Goal: Communication & Community: Answer question/provide support

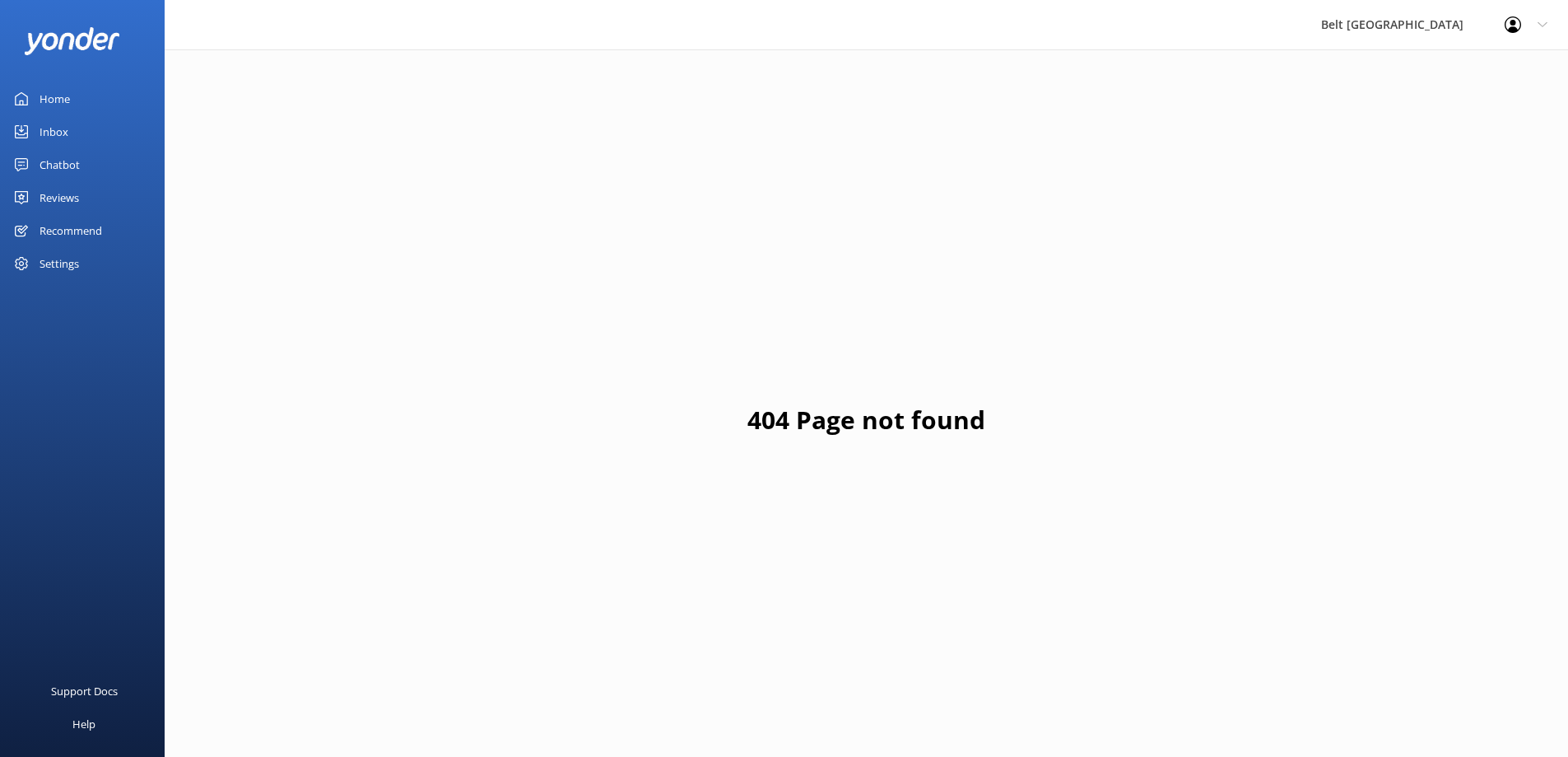
click at [104, 191] on link "Reviews" at bounding box center [82, 197] width 164 height 33
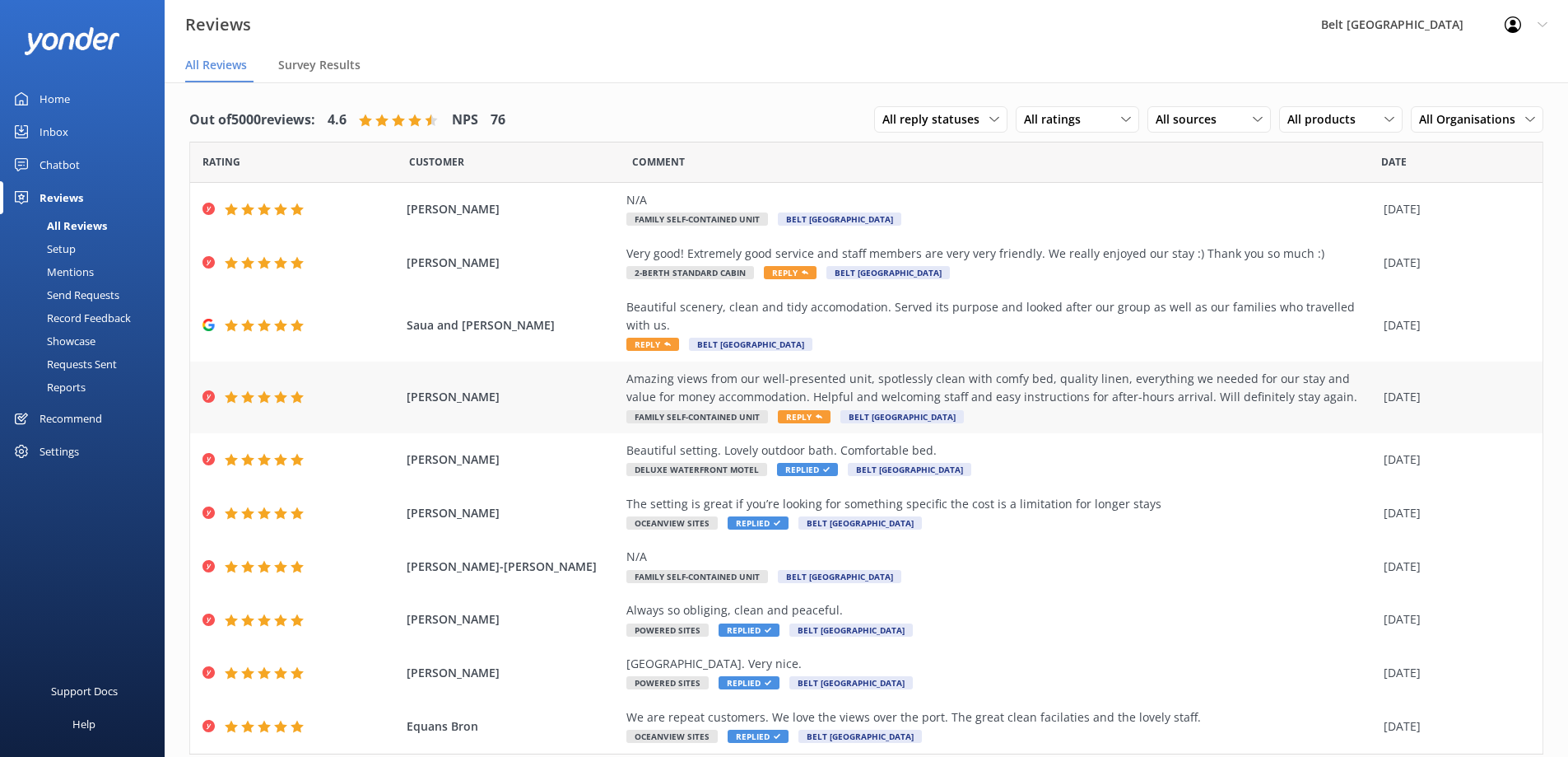
click at [1126, 375] on div "Amazing views from our well-presented unit, spotlessly clean with comfy bed, qu…" at bounding box center [1000, 389] width 749 height 37
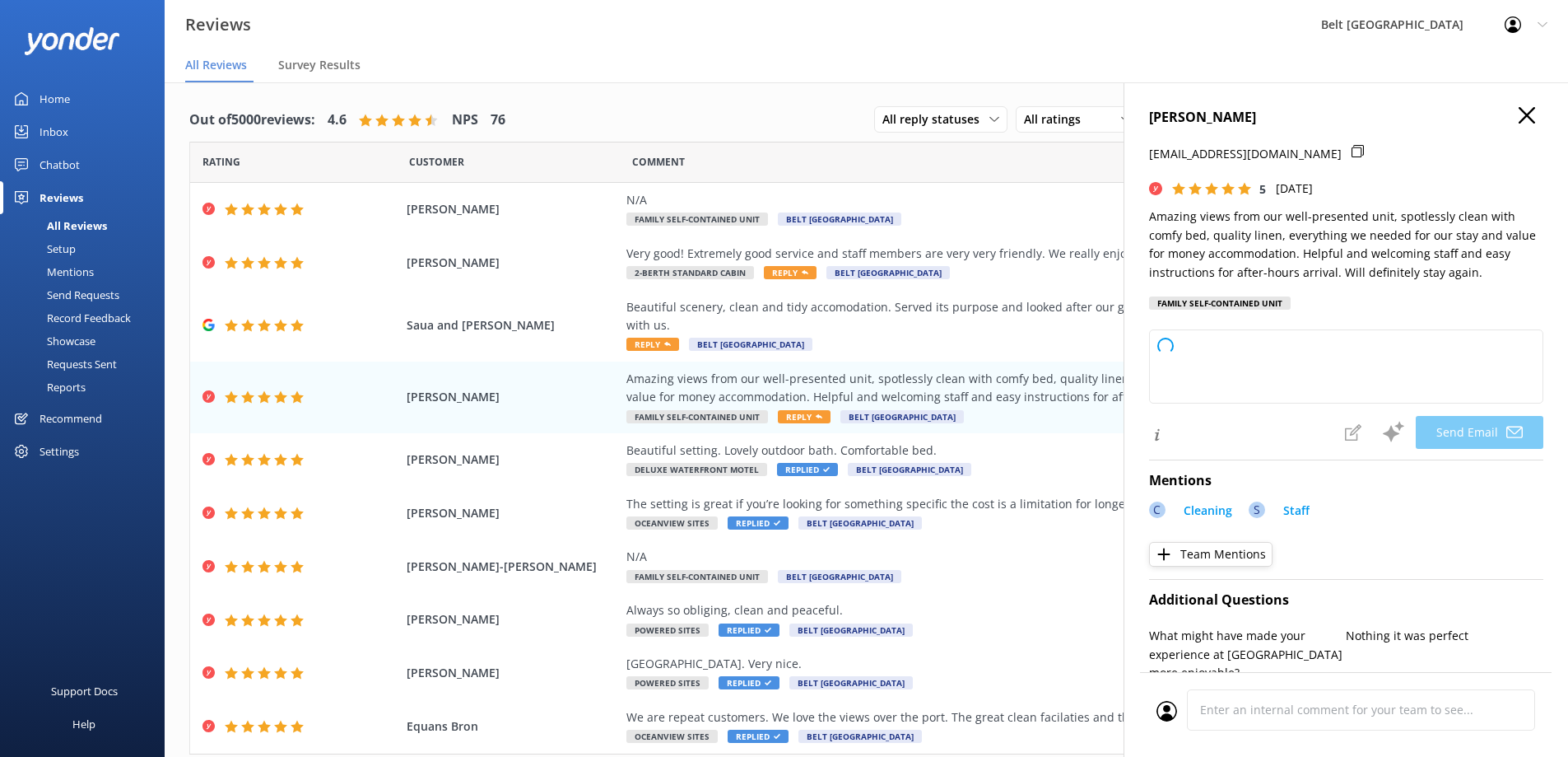
type textarea "Thank you so much for your wonderful review, [PERSON_NAME]! We're thrilled you …"
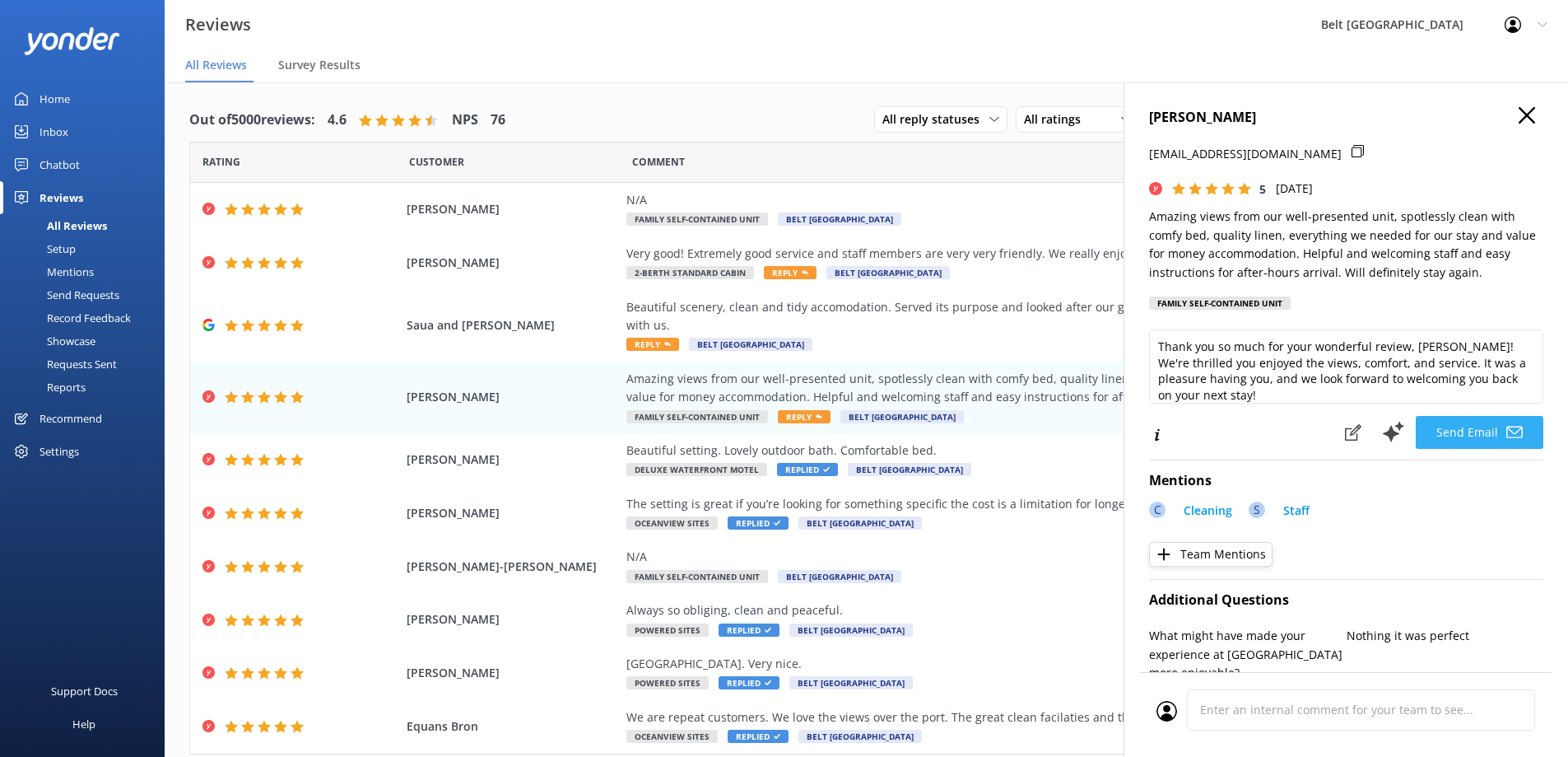
click at [1489, 436] on button "Send Email" at bounding box center [1479, 432] width 127 height 33
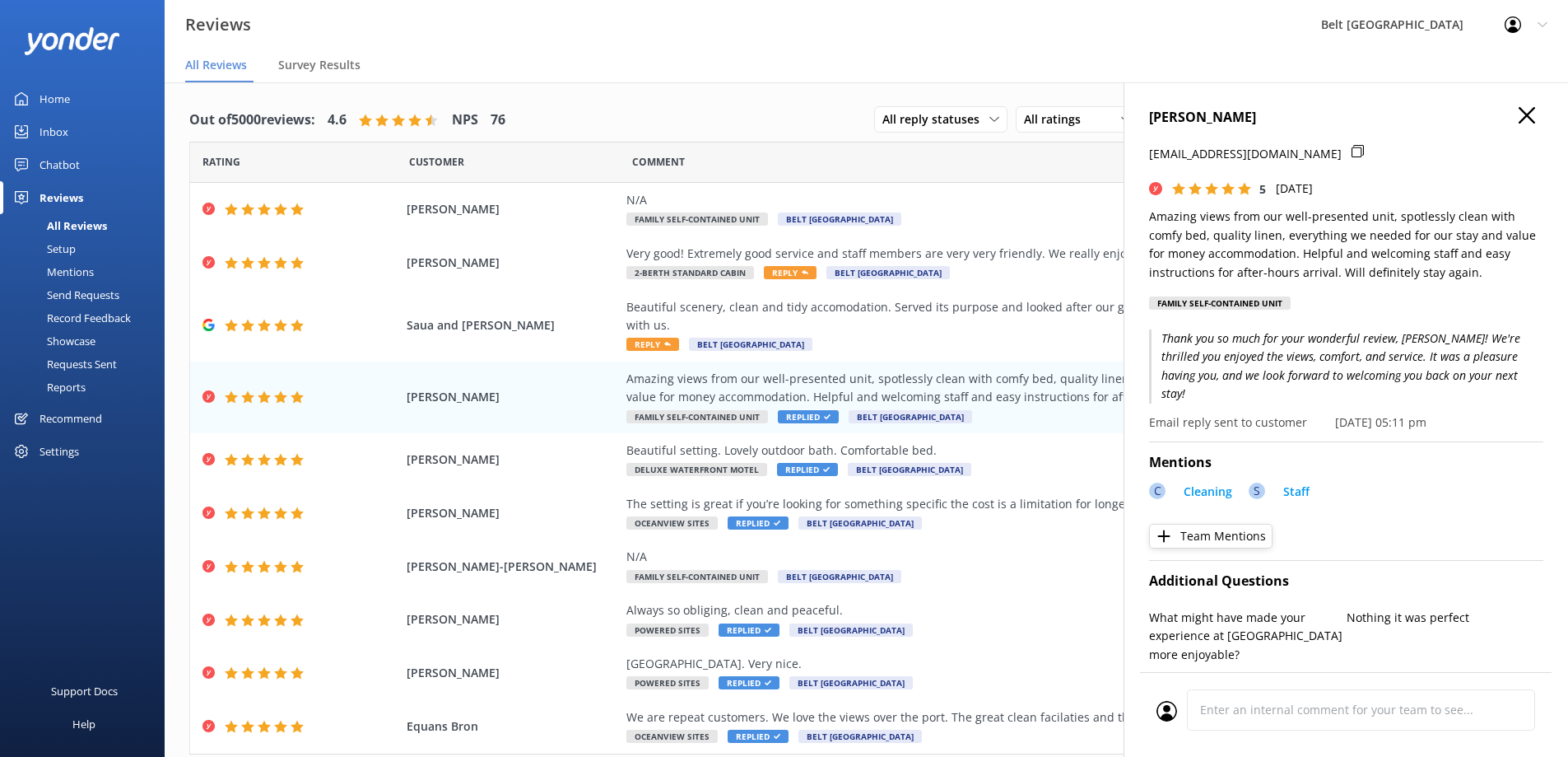
click at [1519, 117] on icon at bounding box center [1527, 115] width 17 height 17
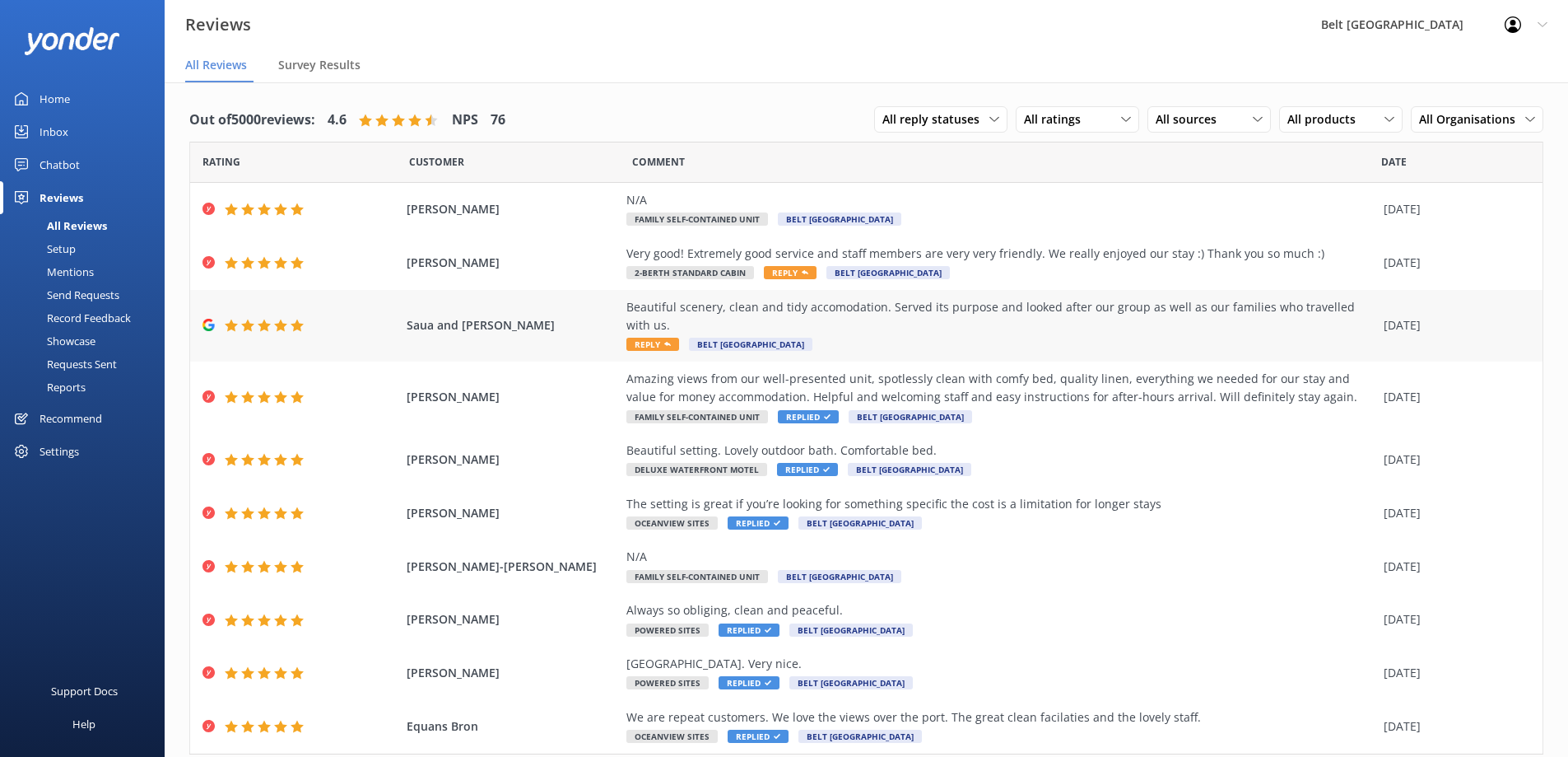
click at [1106, 330] on div "Beautiful scenery, clean and tidy accomodation. Served its purpose and looked a…" at bounding box center [1000, 325] width 749 height 55
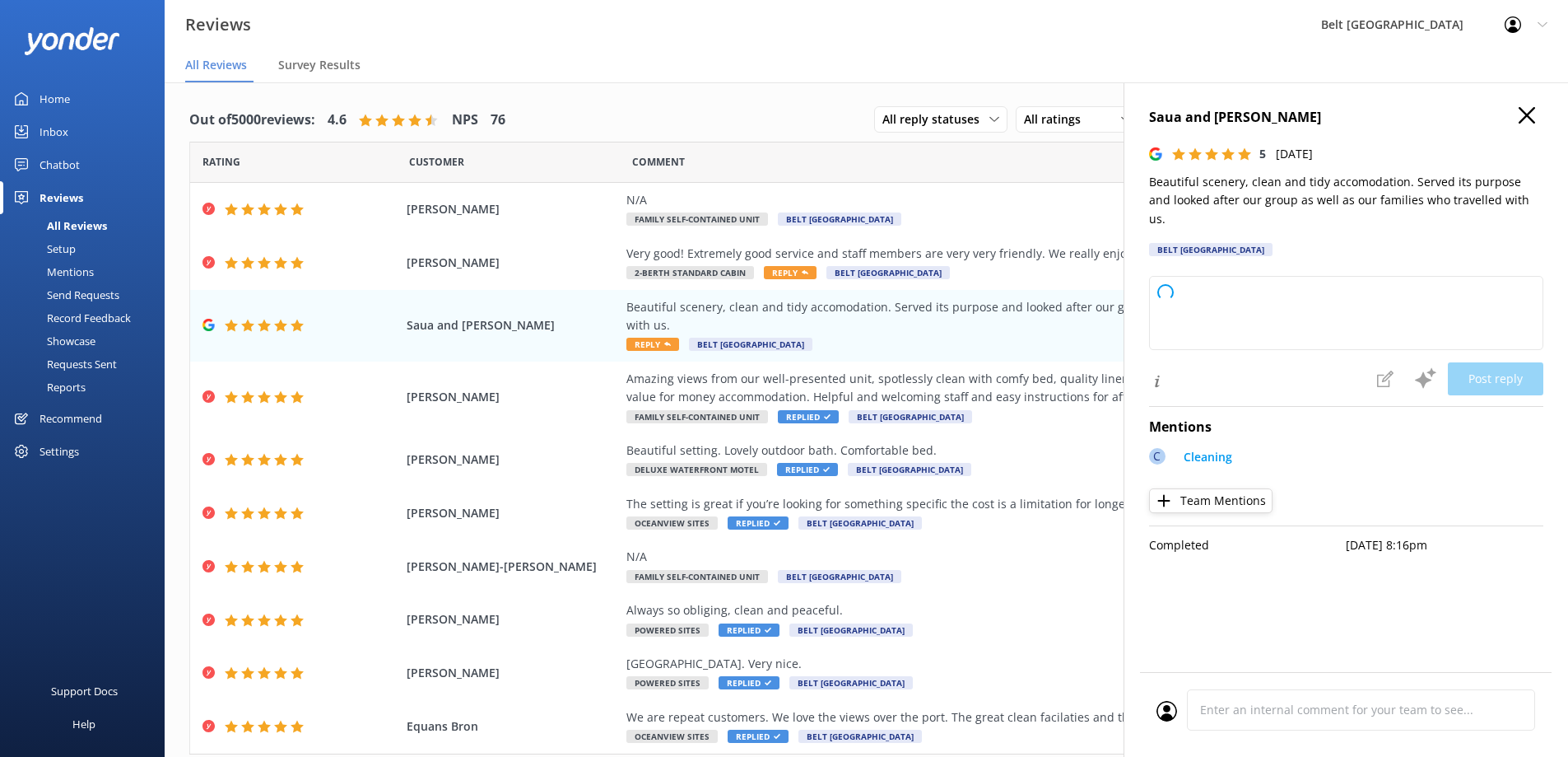
type textarea "Thank you so much for your wonderful feedback! We're delighted to hear you enjo…"
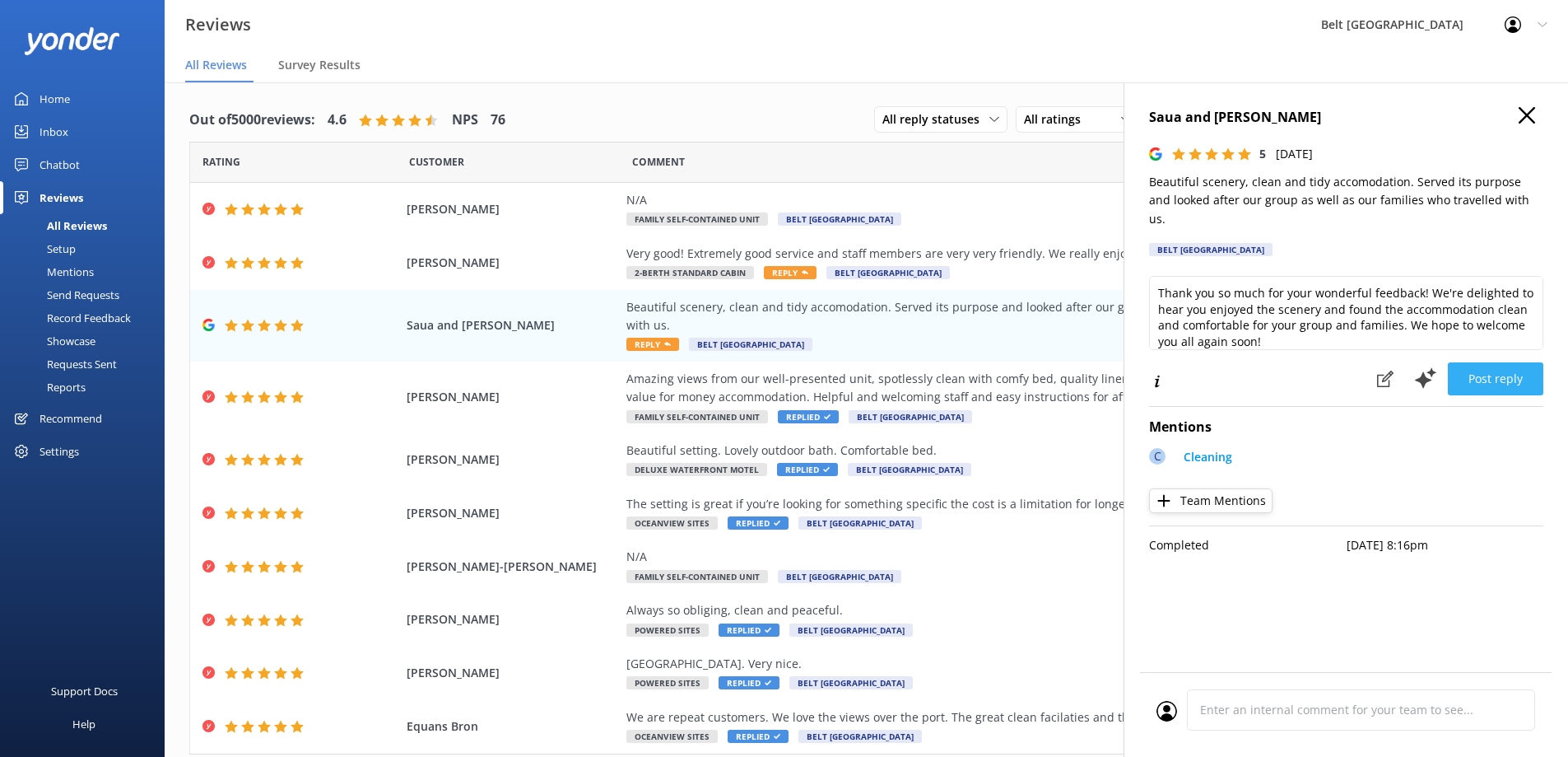
click at [1489, 368] on button "Post reply" at bounding box center [1496, 378] width 95 height 33
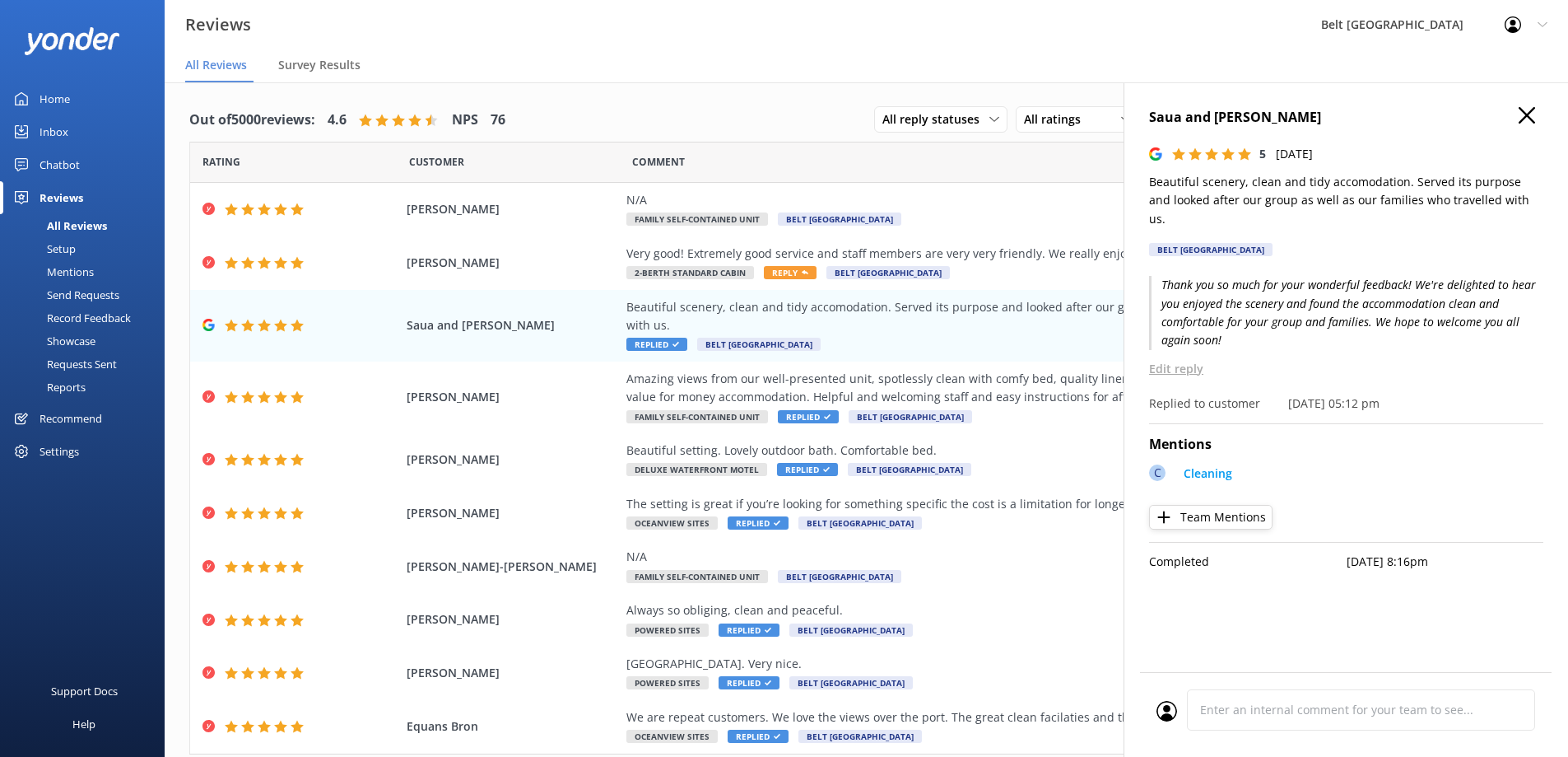
click at [1525, 117] on use at bounding box center [1527, 115] width 17 height 17
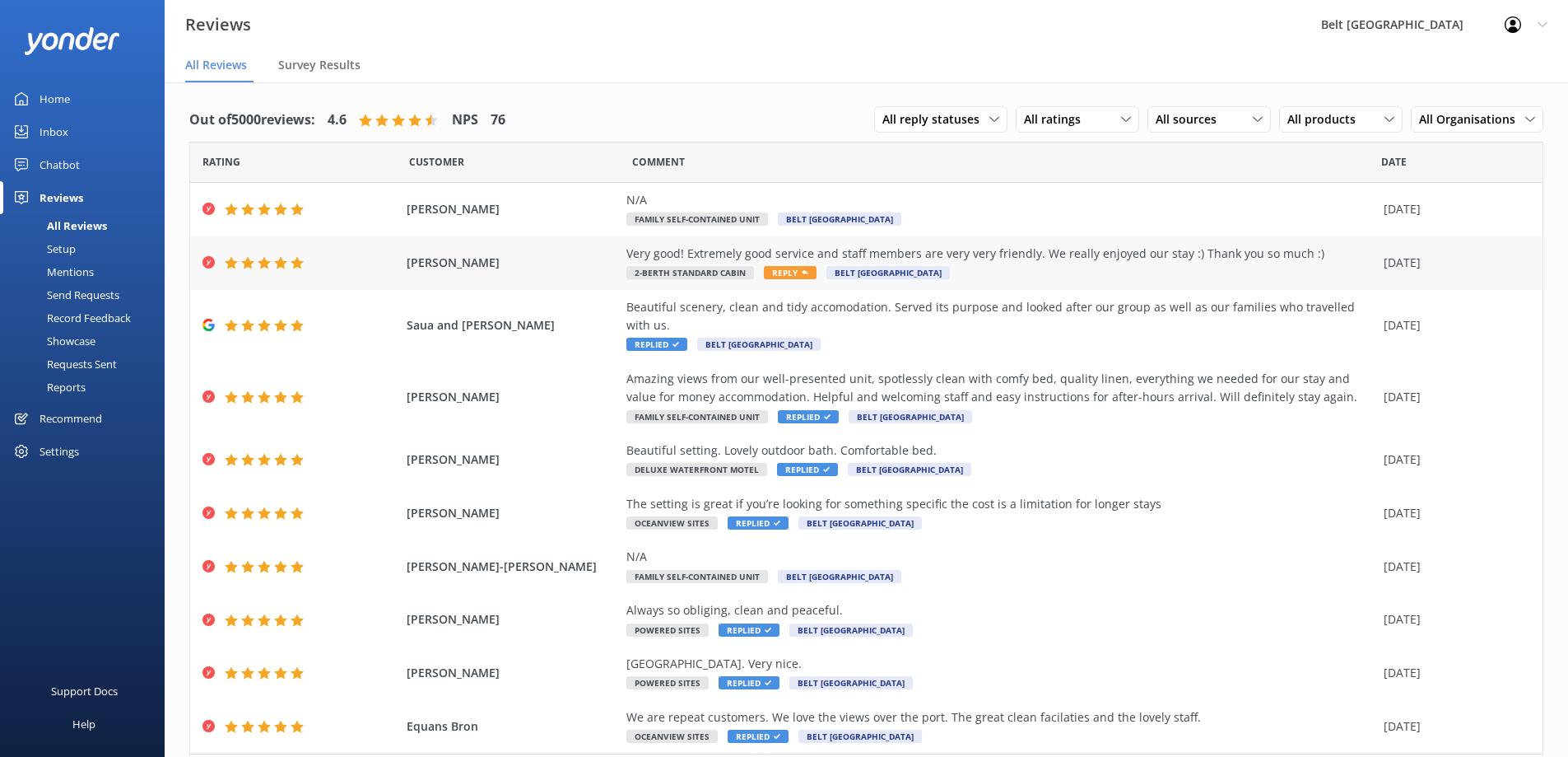
click at [1157, 283] on div "[PERSON_NAME] Very good! Extremely good service and staff members are very very…" at bounding box center [866, 263] width 1353 height 54
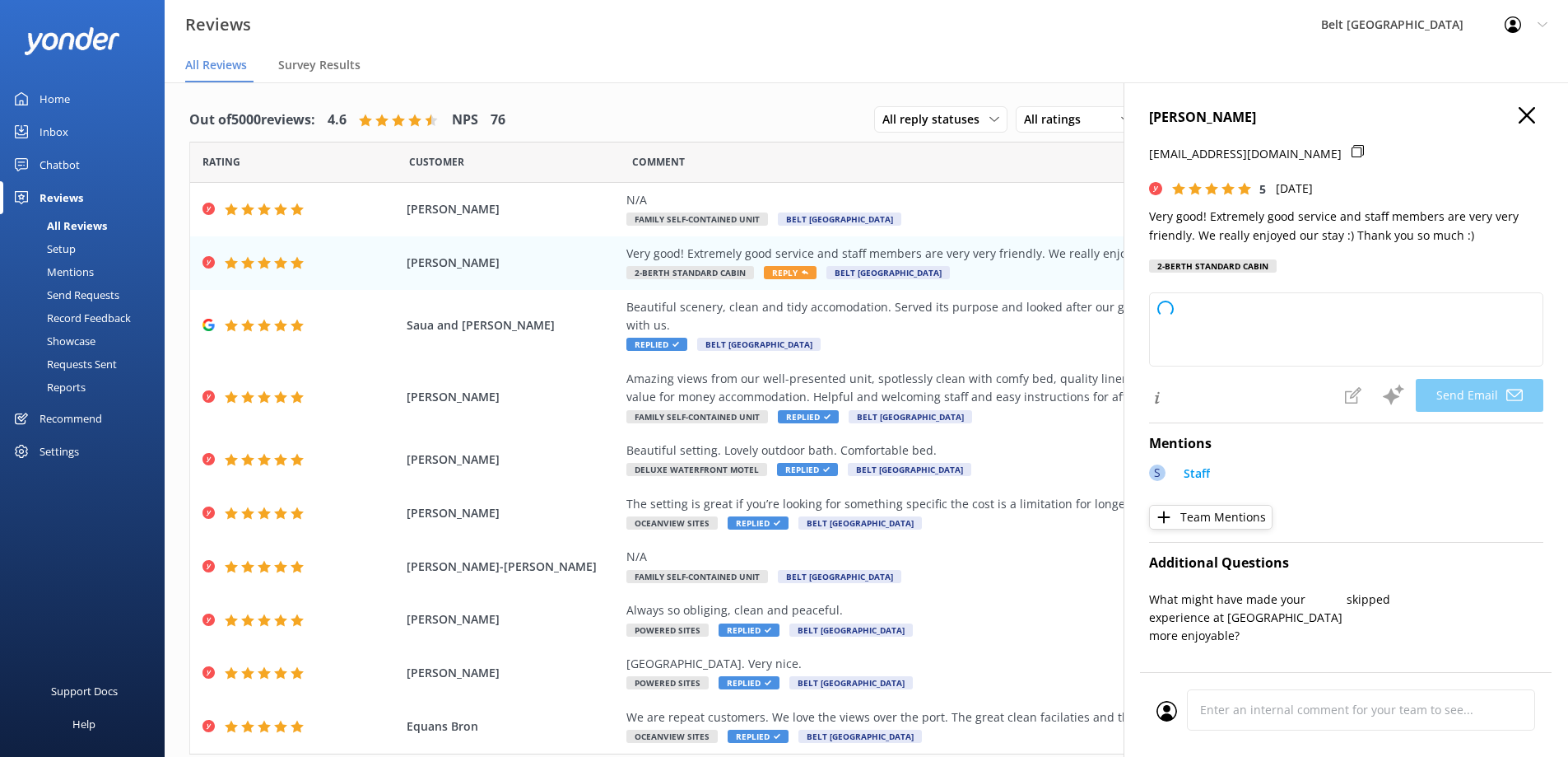
type textarea "Thank you so much, [PERSON_NAME]! We're delighted to hear you enjoyed your stay…"
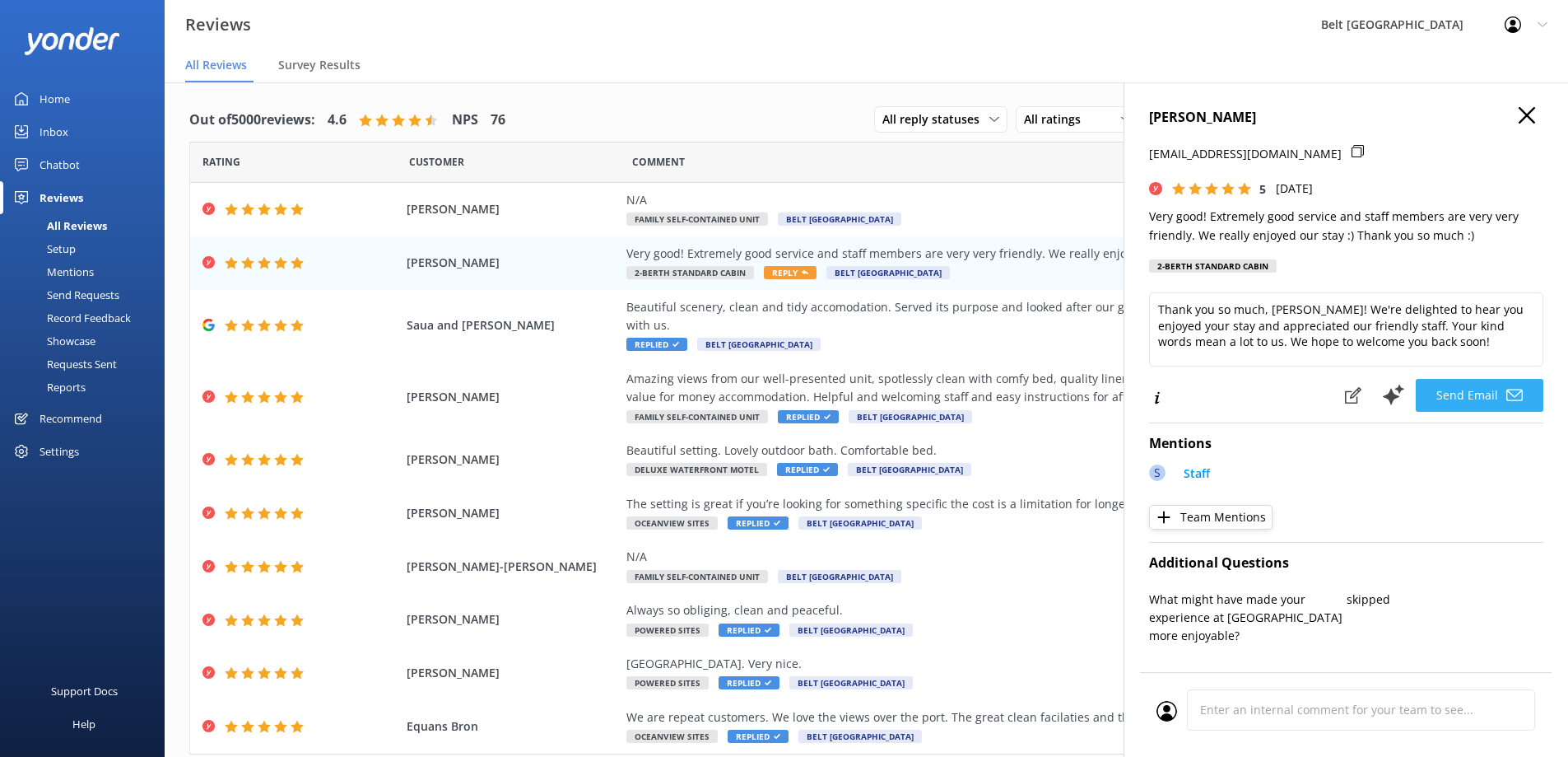
click at [1464, 397] on button "Send Email" at bounding box center [1479, 395] width 127 height 33
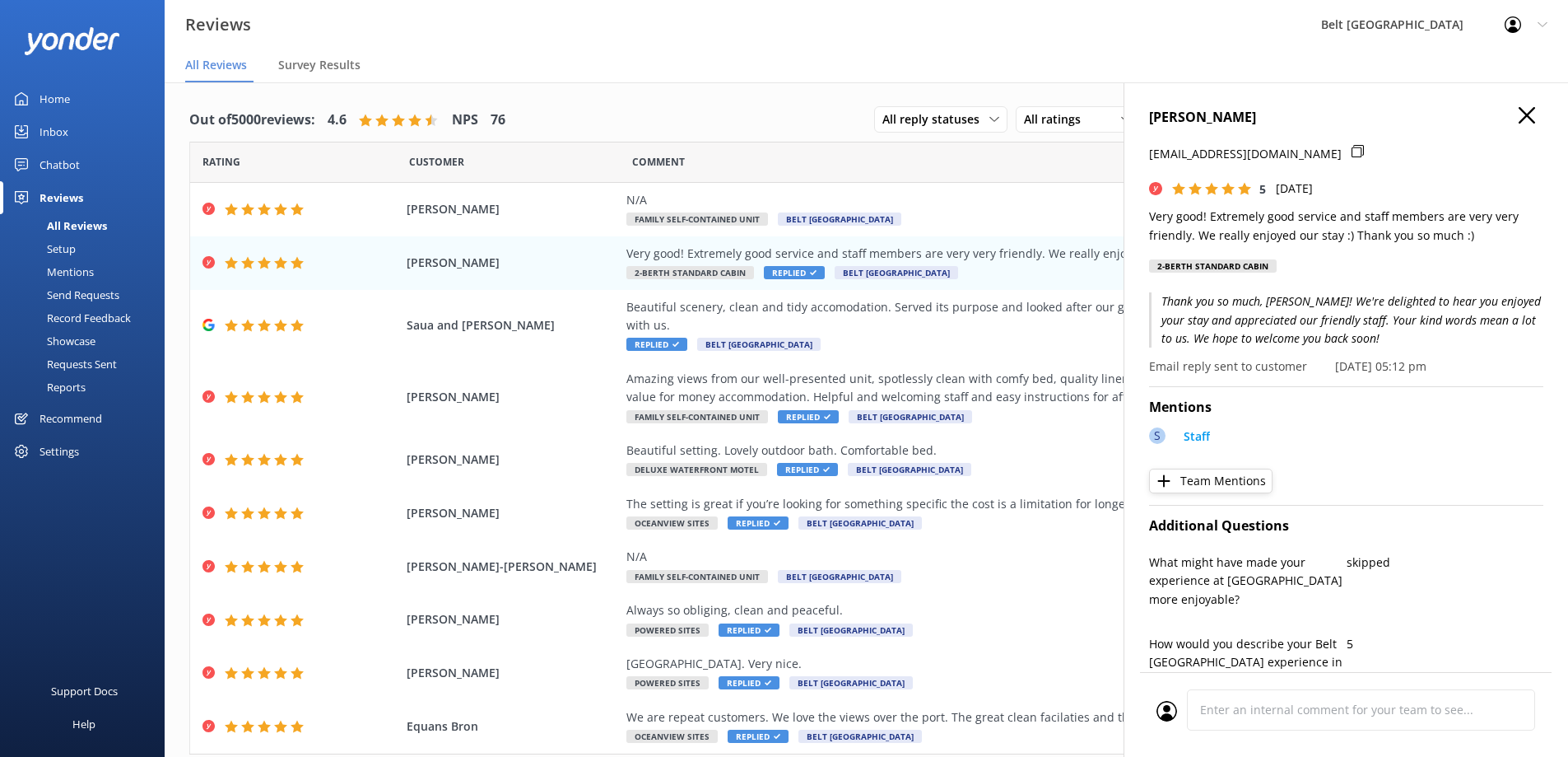
click at [1519, 112] on use at bounding box center [1527, 115] width 17 height 17
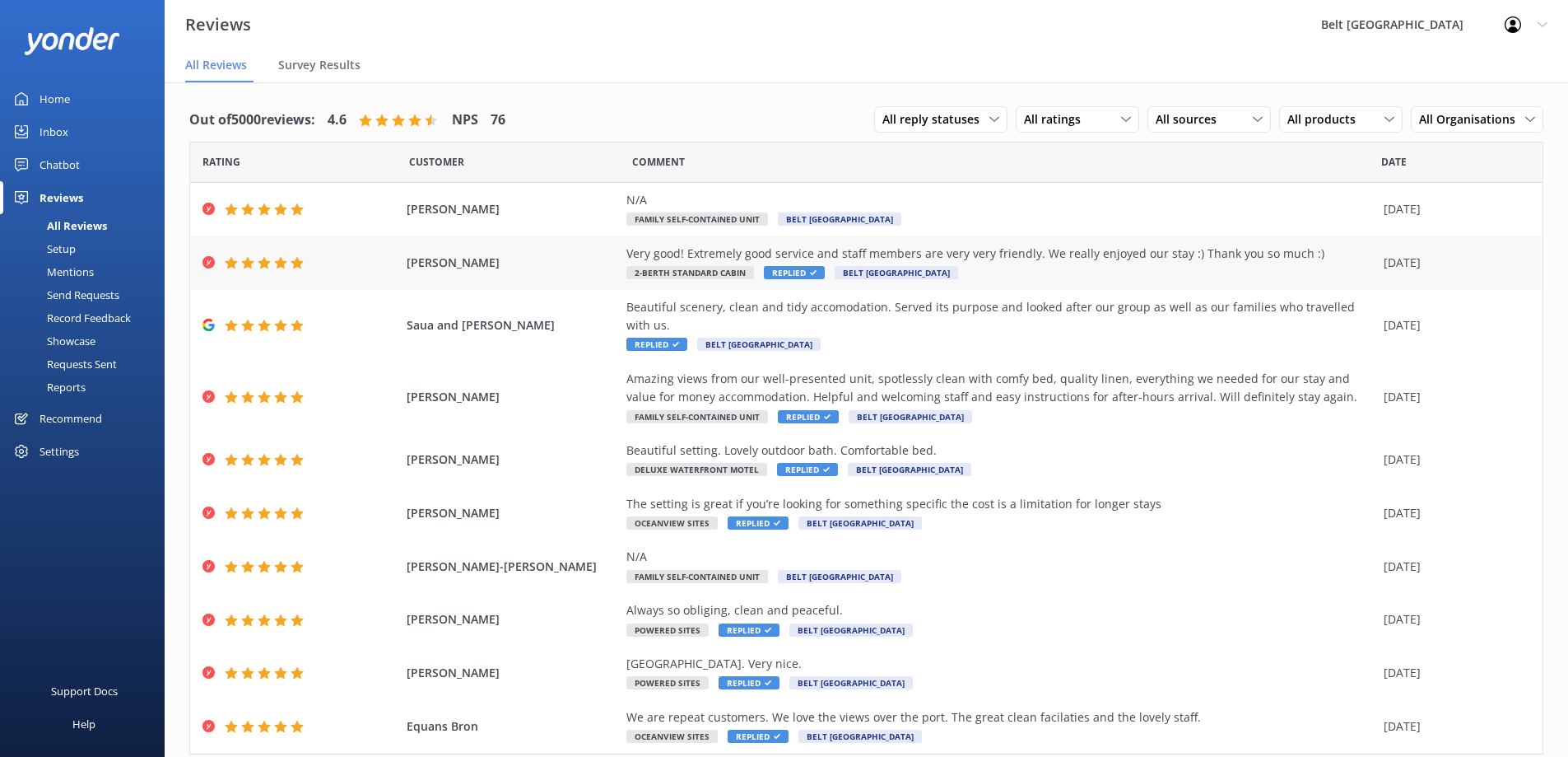
drag, startPoint x: 403, startPoint y: 260, endPoint x: 504, endPoint y: 255, distance: 101.1
click at [504, 255] on span "[PERSON_NAME]" at bounding box center [513, 262] width 213 height 19
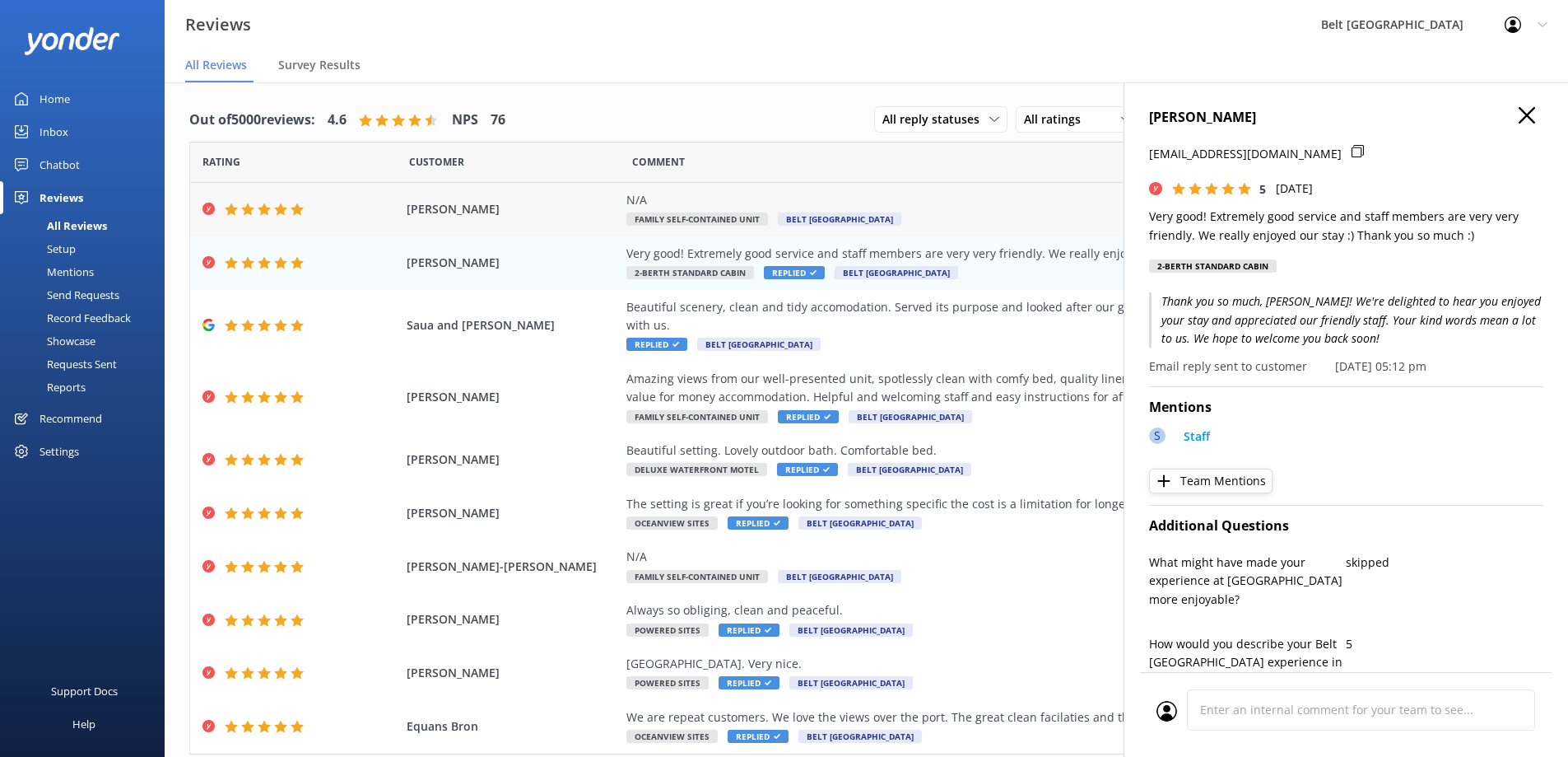
copy span "[PERSON_NAME]"
click at [1519, 122] on use at bounding box center [1527, 115] width 17 height 17
